Goal: Task Accomplishment & Management: Manage account settings

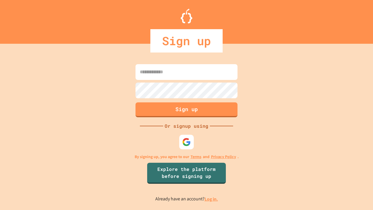
click at [212, 199] on link "Log in." at bounding box center [211, 199] width 13 height 6
